Goal: Task Accomplishment & Management: Manage account settings

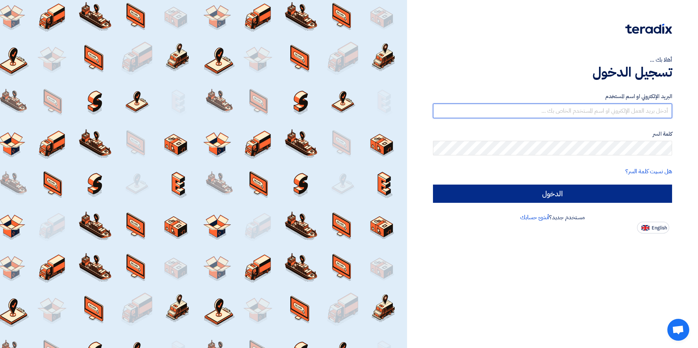
type input "[PERSON_NAME][EMAIL_ADDRESS][PERSON_NAME][DOMAIN_NAME]"
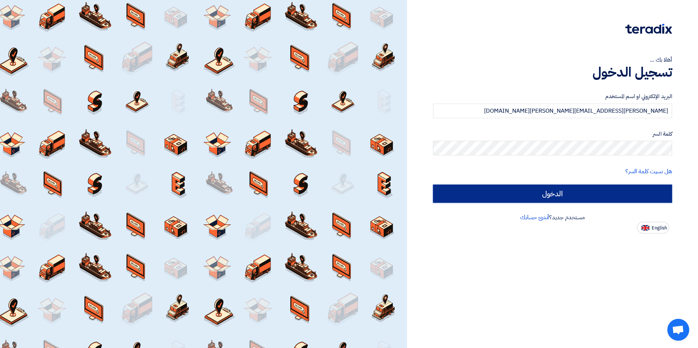
click at [459, 194] on input "الدخول" at bounding box center [552, 194] width 239 height 18
type input "Sign in"
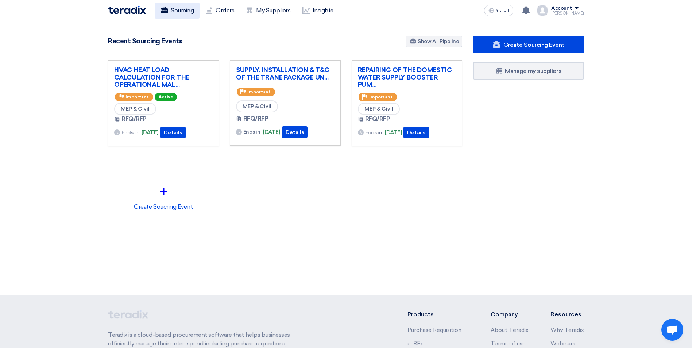
click at [177, 12] on link "Sourcing" at bounding box center [177, 11] width 45 height 16
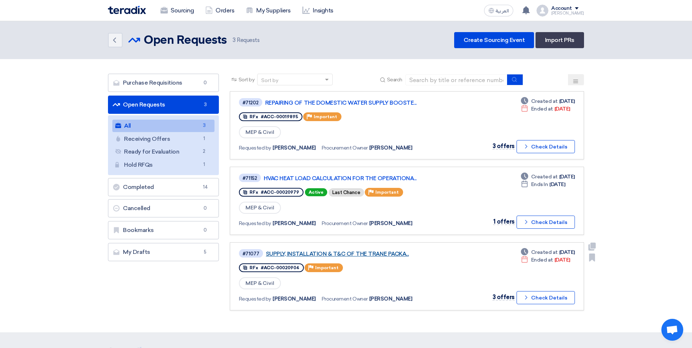
click at [343, 252] on link "SUPPLY, INSTALLATION & T&C OF THE TRANE PACKA..." at bounding box center [357, 254] width 182 height 7
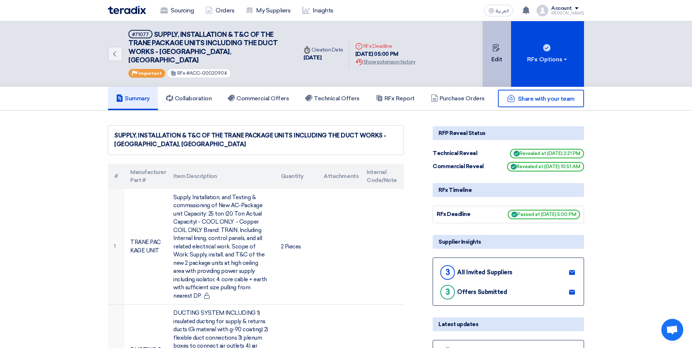
click at [491, 59] on button "Edit" at bounding box center [497, 54] width 28 height 66
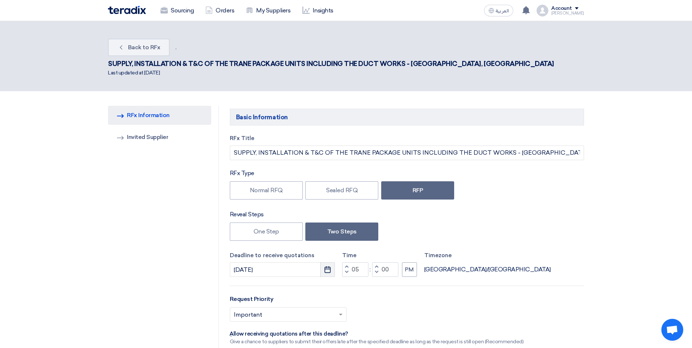
click at [325, 266] on use "button" at bounding box center [328, 269] width 6 height 7
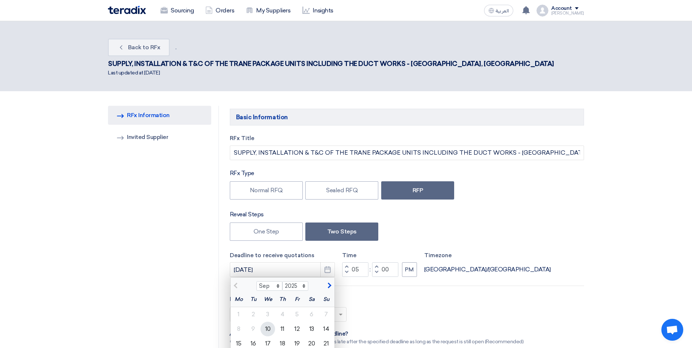
click at [268, 322] on div "10" at bounding box center [268, 329] width 15 height 15
type input "[DATE]"
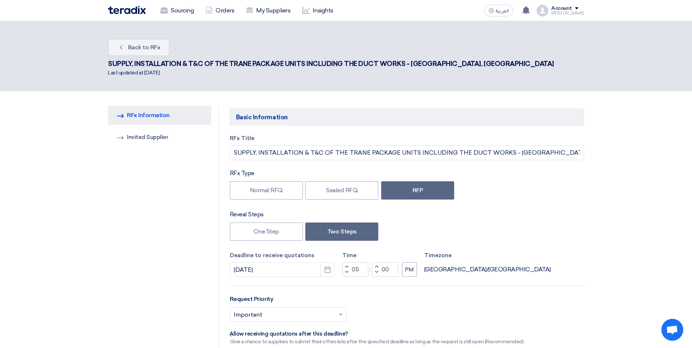
click at [416, 307] on div "Select priority... × Important ×" at bounding box center [407, 317] width 354 height 20
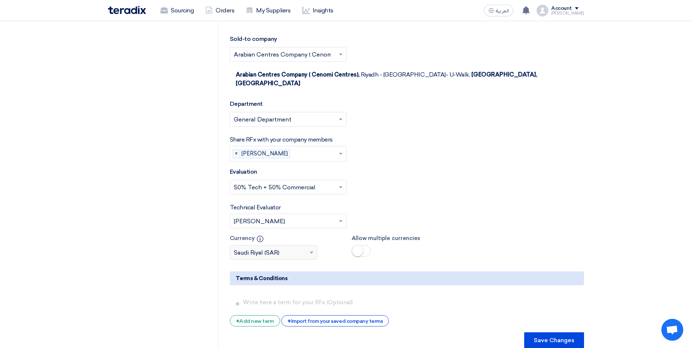
scroll to position [1644, 0]
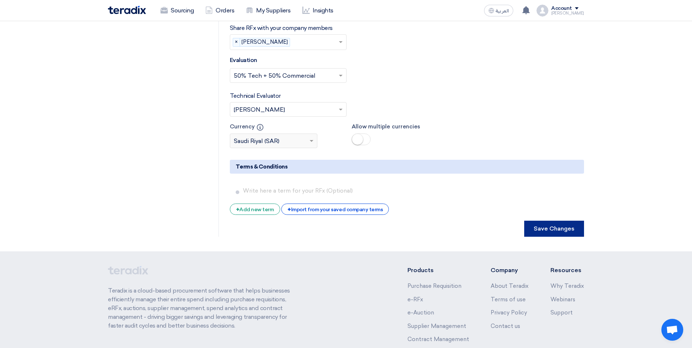
click at [545, 221] on button "Save Changes" at bounding box center [554, 229] width 60 height 16
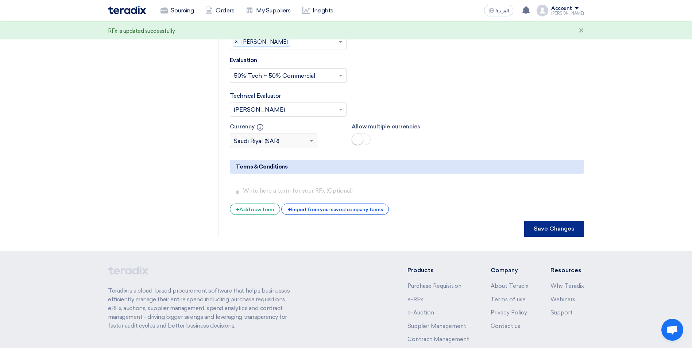
scroll to position [0, 0]
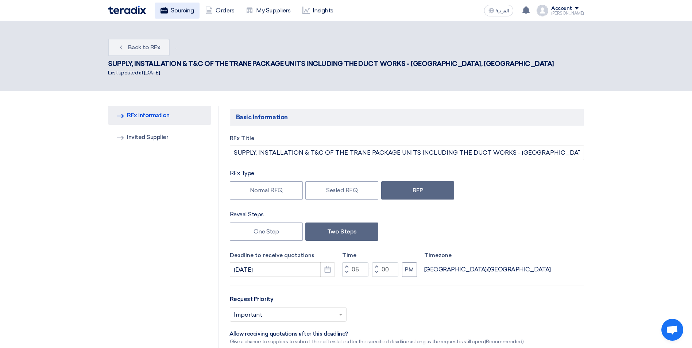
click at [177, 9] on link "Sourcing" at bounding box center [177, 11] width 45 height 16
